Goal: Task Accomplishment & Management: Manage account settings

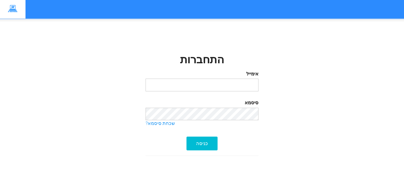
click at [208, 88] on input "email" at bounding box center [201, 85] width 113 height 13
click at [197, 145] on div "כניסה" at bounding box center [201, 144] width 31 height 14
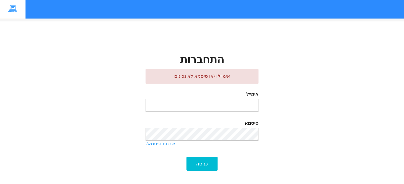
click at [217, 103] on input "email" at bounding box center [201, 105] width 113 height 13
type input "[EMAIL_ADDRESS][DOMAIN_NAME]"
click at [207, 166] on div "כניסה" at bounding box center [201, 164] width 31 height 14
click at [15, 7] on img at bounding box center [13, 9] width 18 height 10
